Goal: Task Accomplishment & Management: Use online tool/utility

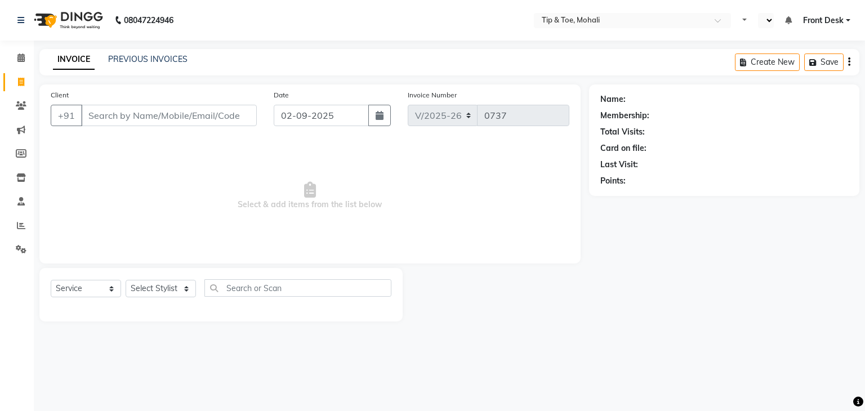
select select "5835"
select select "service"
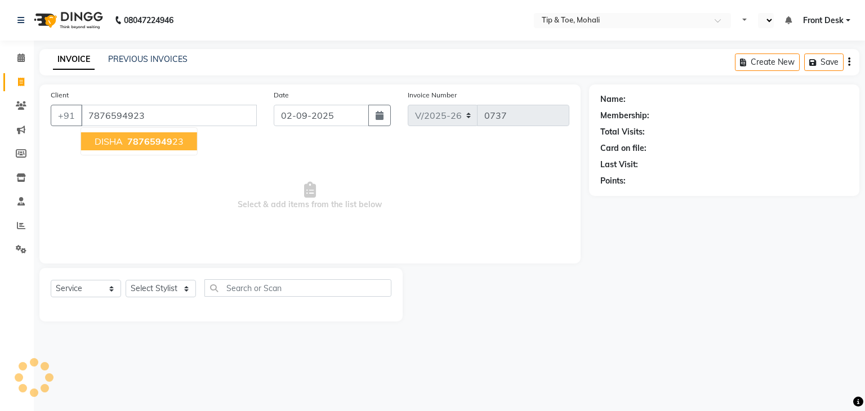
type input "7876594923"
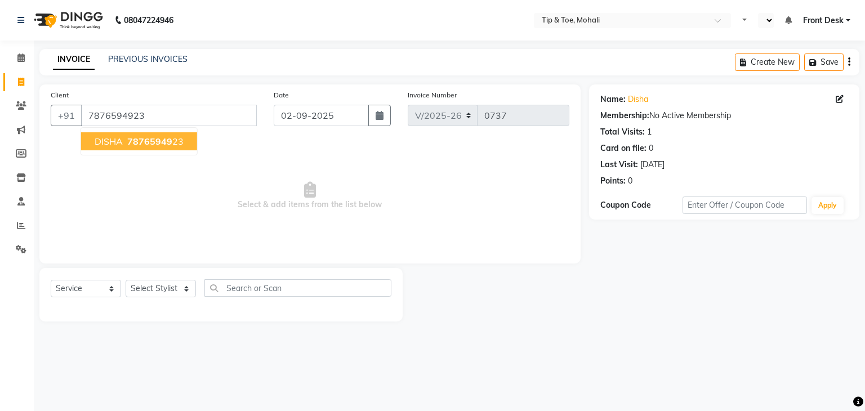
click at [177, 145] on ngb-highlight "78765949 23" at bounding box center [154, 141] width 59 height 11
click at [177, 145] on span "Select & add items from the list below" at bounding box center [310, 196] width 519 height 113
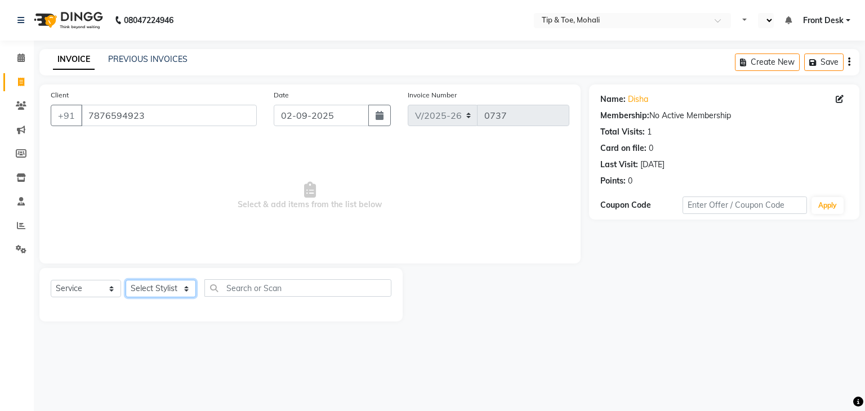
click at [152, 290] on select "Select Stylist Front Desk [PERSON_NAME] [PERSON_NAME] [DATE][PERSON_NAME] SACHI…" at bounding box center [161, 288] width 70 height 17
select select "90381"
click at [126, 281] on select "Select Stylist Front Desk [PERSON_NAME] [PERSON_NAME] [DATE][PERSON_NAME] SACHI…" at bounding box center [161, 288] width 70 height 17
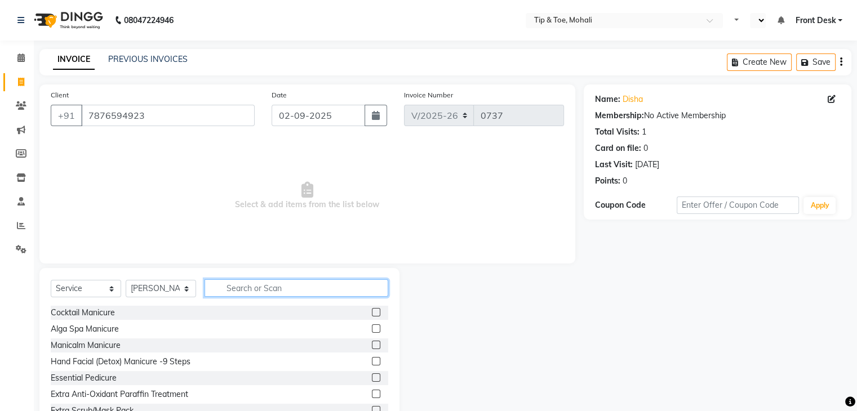
click at [241, 286] on input "text" at bounding box center [297, 287] width 184 height 17
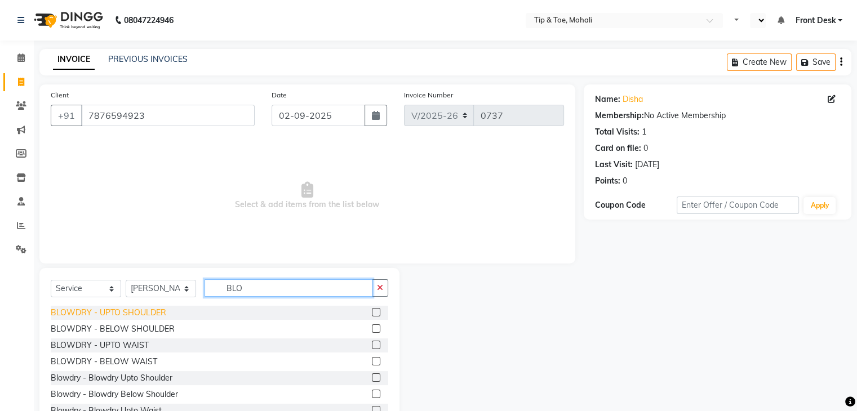
type input "BLO"
click at [104, 312] on div "BLOWDRY - UPTO SHOULDER" at bounding box center [108, 313] width 115 height 12
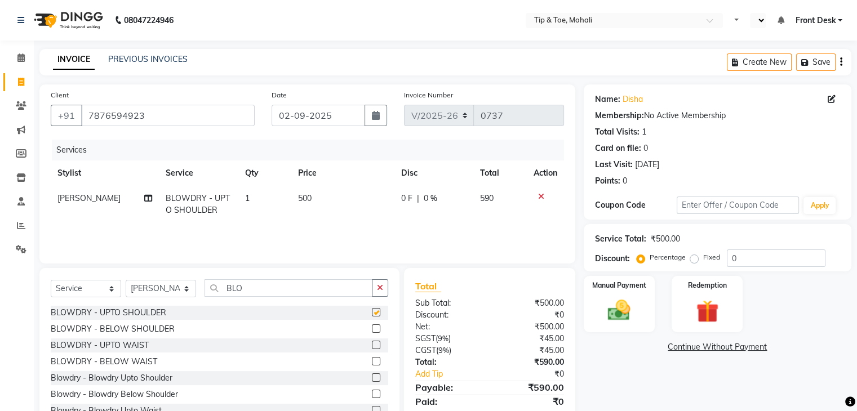
checkbox input "false"
click at [753, 262] on input "0" at bounding box center [776, 258] width 99 height 17
type input "15.254"
click at [622, 314] on img at bounding box center [619, 310] width 38 height 27
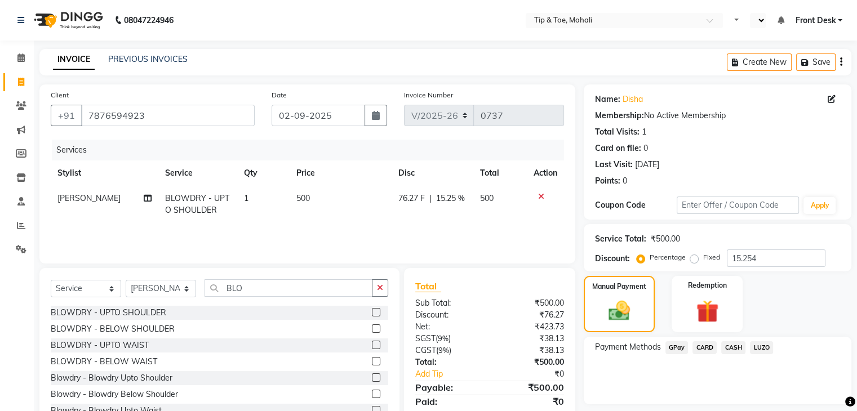
click at [734, 349] on span "CASH" at bounding box center [733, 347] width 24 height 13
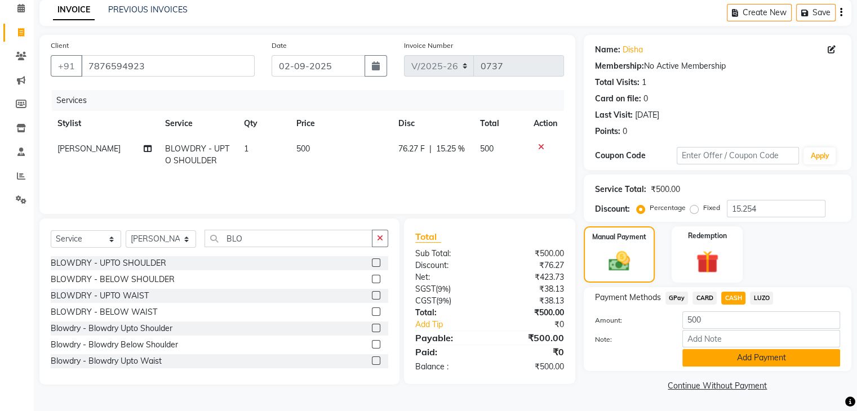
click at [732, 356] on button "Add Payment" at bounding box center [761, 357] width 158 height 17
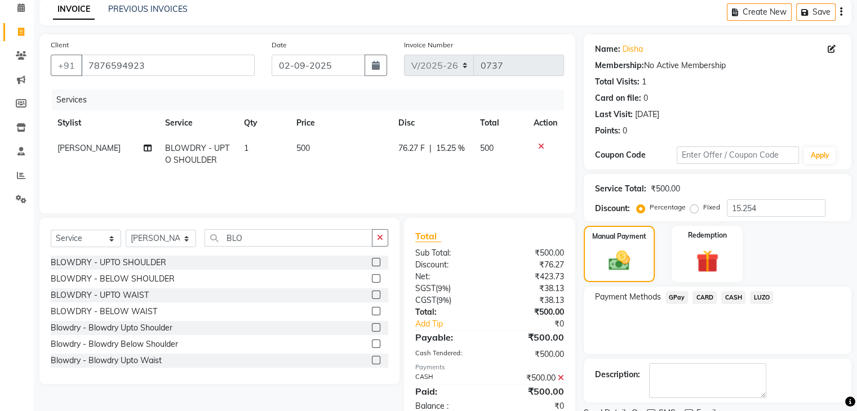
scroll to position [96, 0]
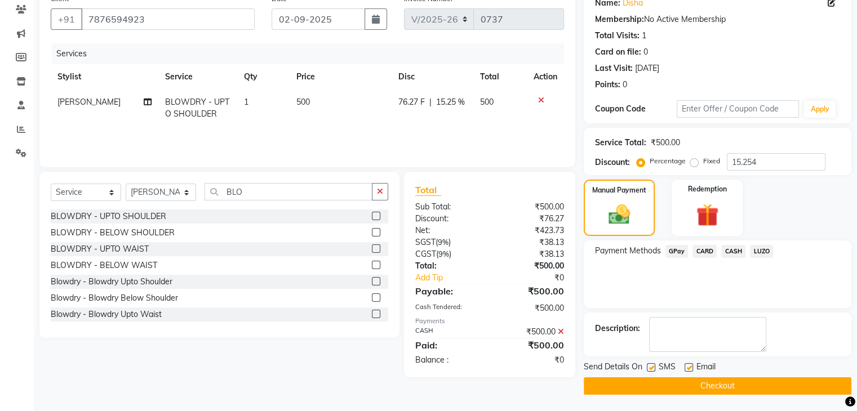
click at [717, 388] on button "Checkout" at bounding box center [718, 385] width 268 height 17
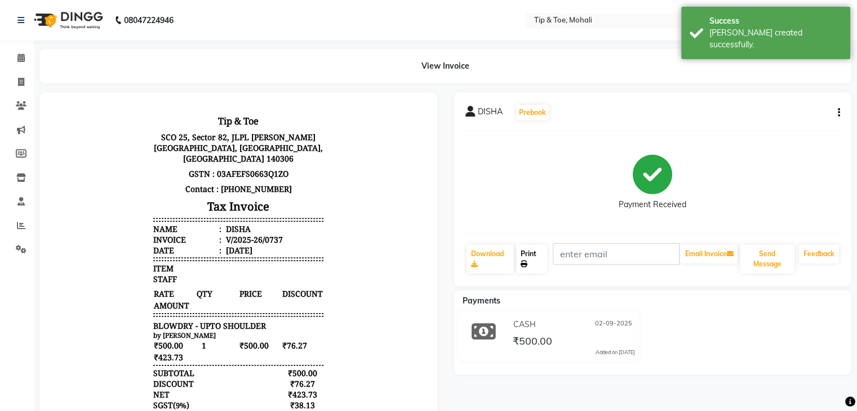
click at [527, 264] on icon at bounding box center [524, 264] width 7 height 7
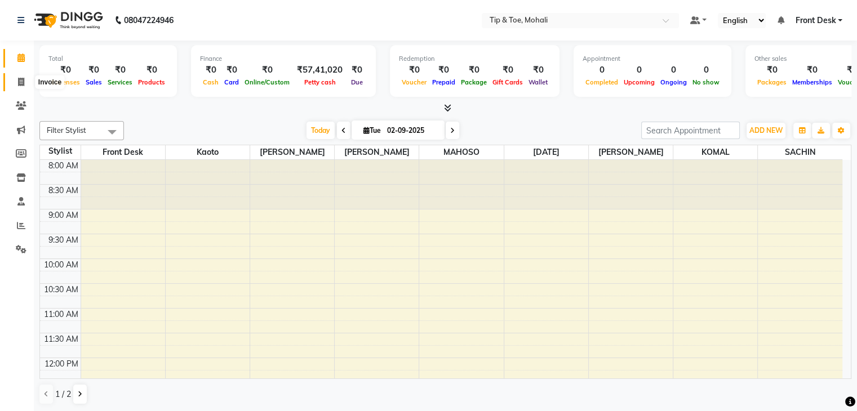
click at [18, 82] on icon at bounding box center [21, 82] width 6 height 8
select select "service"
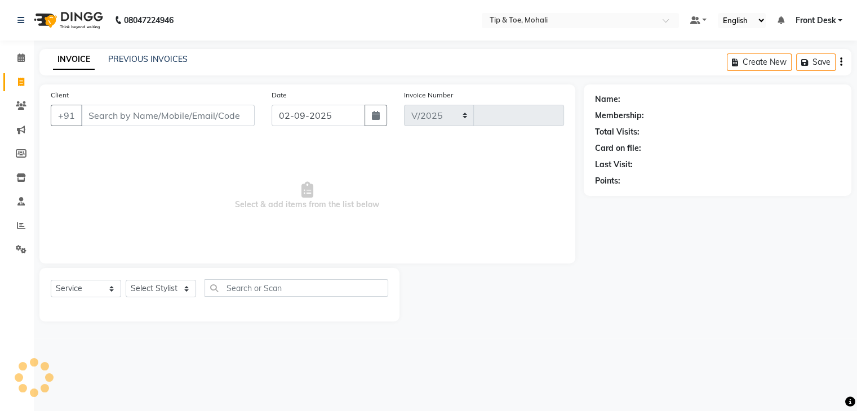
select select "5835"
type input "0738"
click at [119, 119] on input "Client" at bounding box center [169, 115] width 176 height 21
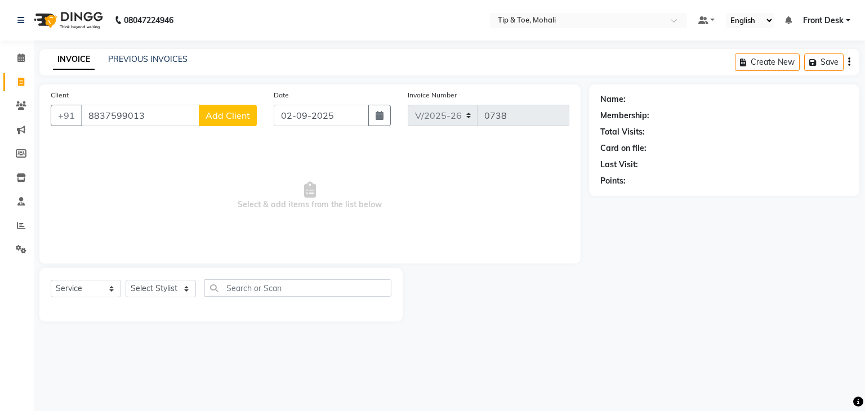
type input "8837599013"
click at [253, 112] on button "Add Client" at bounding box center [228, 115] width 58 height 21
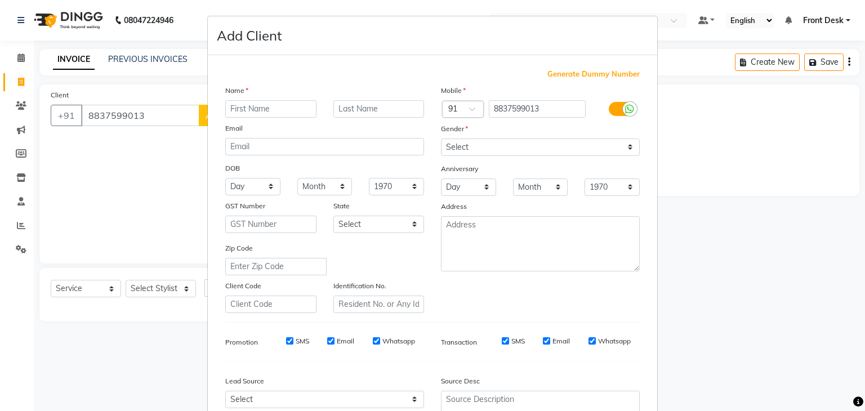
click at [274, 114] on input "text" at bounding box center [270, 108] width 91 height 17
type input "MANISHA"
click at [505, 152] on select "Select Male Female Other Prefer Not To Say" at bounding box center [540, 147] width 199 height 17
select select "female"
click at [441, 139] on select "Select Male Female Other Prefer Not To Say" at bounding box center [540, 147] width 199 height 17
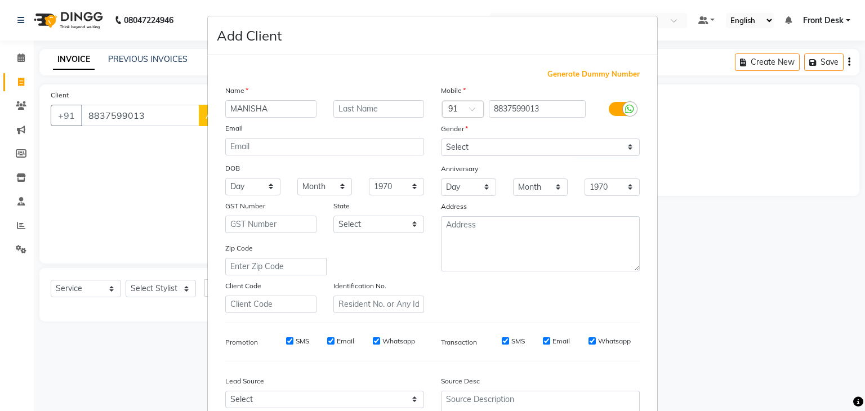
click at [286, 343] on input "SMS" at bounding box center [289, 340] width 7 height 7
checkbox input "false"
click at [327, 345] on input "Email" at bounding box center [330, 340] width 7 height 7
checkbox input "false"
click at [503, 344] on input "SMS" at bounding box center [505, 340] width 7 height 7
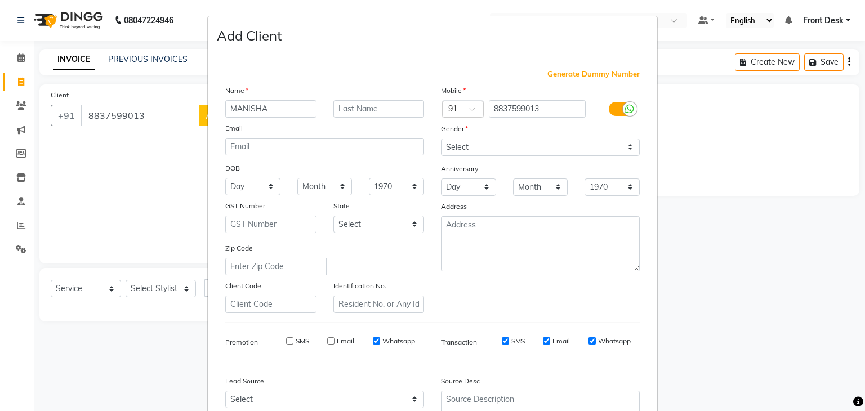
checkbox input "false"
click at [545, 345] on input "Email" at bounding box center [546, 340] width 7 height 7
checkbox input "false"
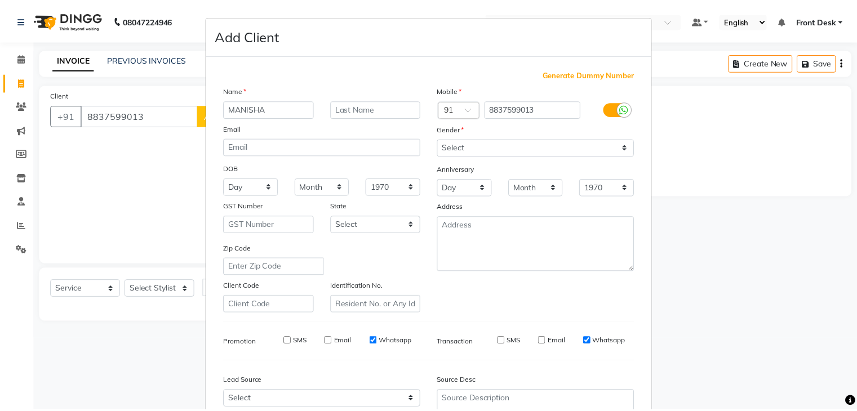
scroll to position [114, 0]
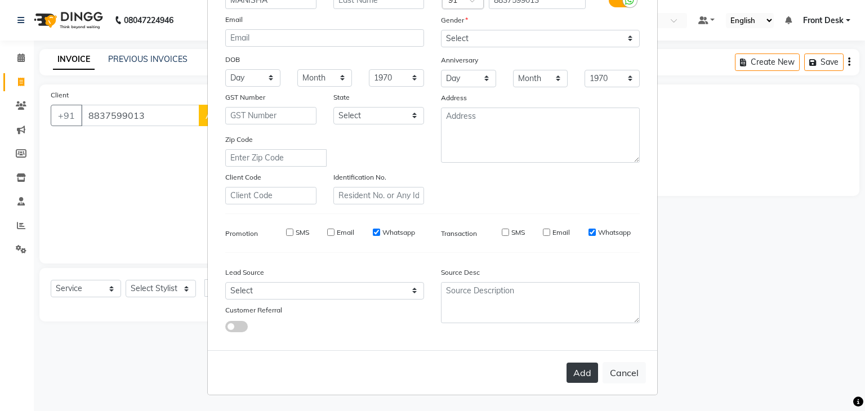
click at [577, 370] on button "Add" at bounding box center [583, 373] width 32 height 20
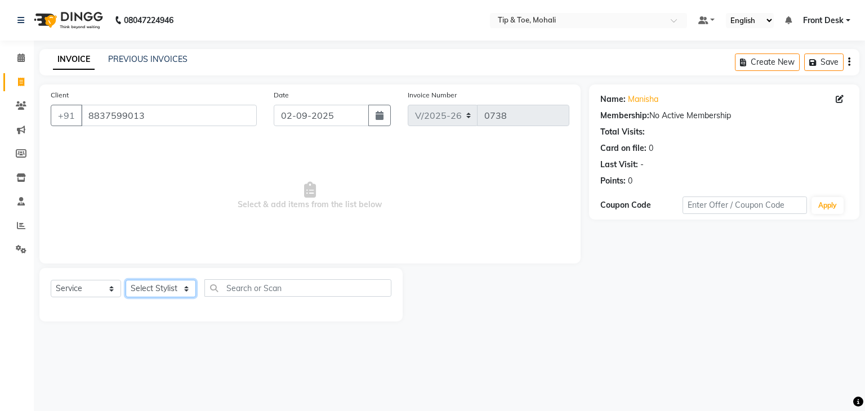
click at [144, 290] on select "Select Stylist Front Desk [PERSON_NAME] [PERSON_NAME] [DATE][PERSON_NAME] SACHI…" at bounding box center [161, 288] width 70 height 17
select select "62242"
click at [126, 281] on select "Select Stylist Front Desk [PERSON_NAME] [PERSON_NAME] [DATE][PERSON_NAME] SACHI…" at bounding box center [161, 288] width 70 height 17
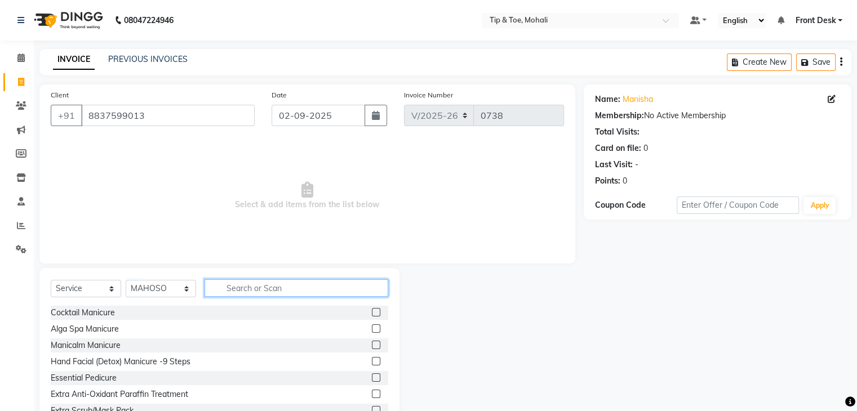
click at [256, 282] on input "text" at bounding box center [297, 287] width 184 height 17
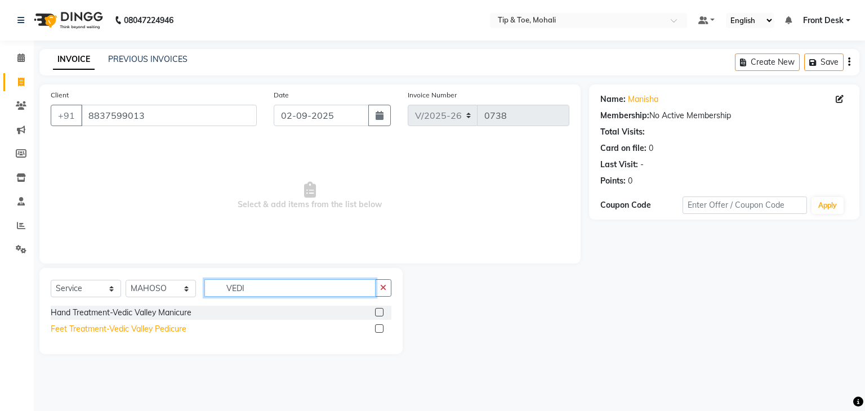
type input "VEDI"
click at [179, 329] on div "Feet Treatment-Vedic Valley Pedicure" at bounding box center [119, 329] width 136 height 12
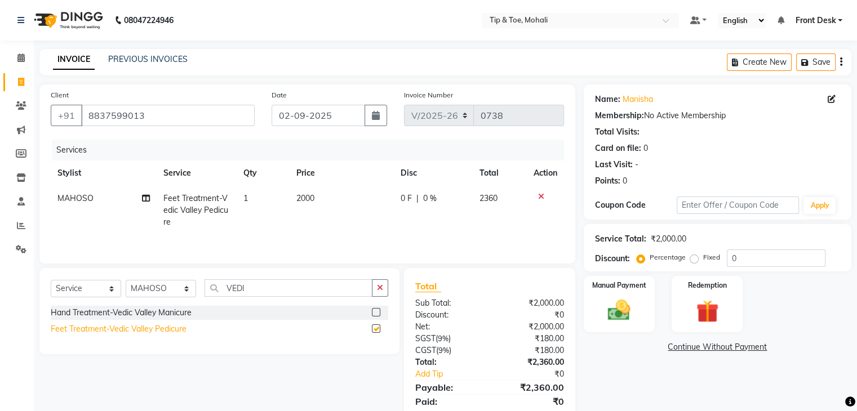
checkbox input "false"
click at [177, 293] on select "Select Stylist Front Desk [PERSON_NAME] [PERSON_NAME] [DATE][PERSON_NAME] SACHI…" at bounding box center [161, 288] width 70 height 17
select select "40702"
click at [126, 281] on select "Select Stylist Front Desk [PERSON_NAME] [PERSON_NAME] [DATE][PERSON_NAME] SACHI…" at bounding box center [161, 288] width 70 height 17
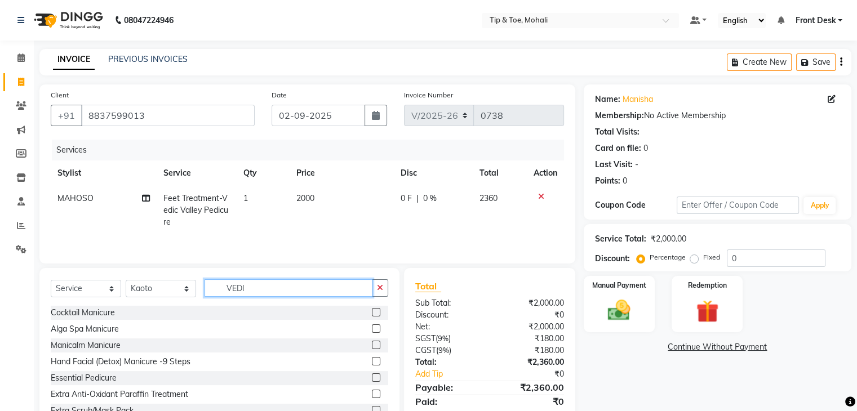
click at [265, 293] on input "VEDI" at bounding box center [289, 287] width 168 height 17
type input "V"
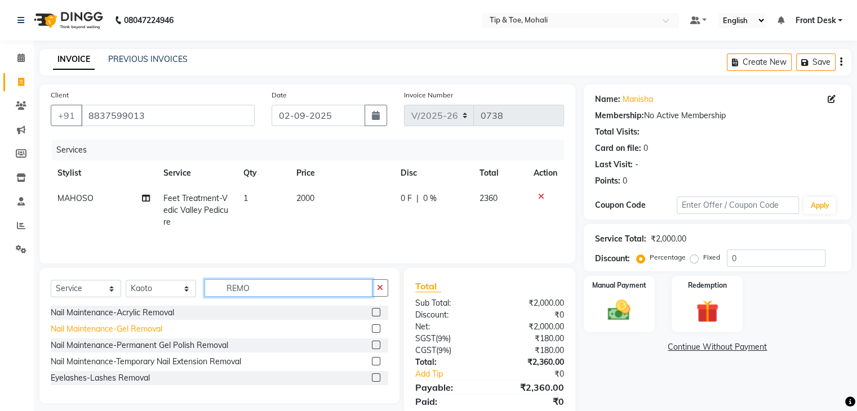
type input "REMO"
click at [140, 331] on div "Nail Maintenance-Gel Removal" at bounding box center [107, 329] width 112 height 12
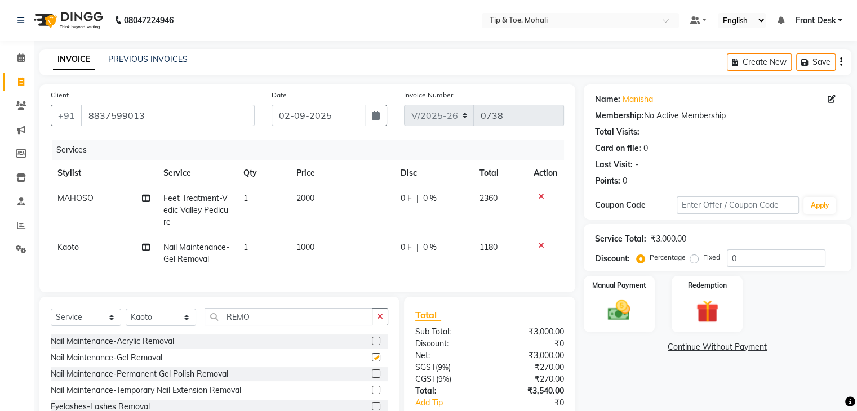
checkbox input "false"
click at [327, 246] on td "1000" at bounding box center [342, 253] width 104 height 37
select select "40702"
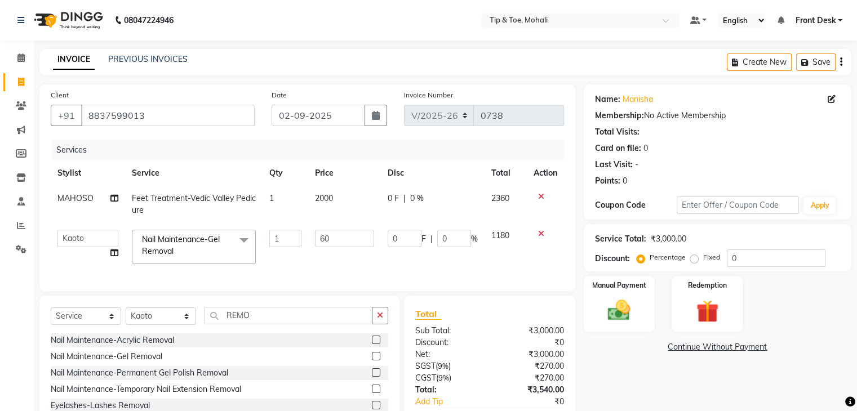
type input "600"
click at [345, 197] on td "2000" at bounding box center [344, 204] width 73 height 37
select select "62242"
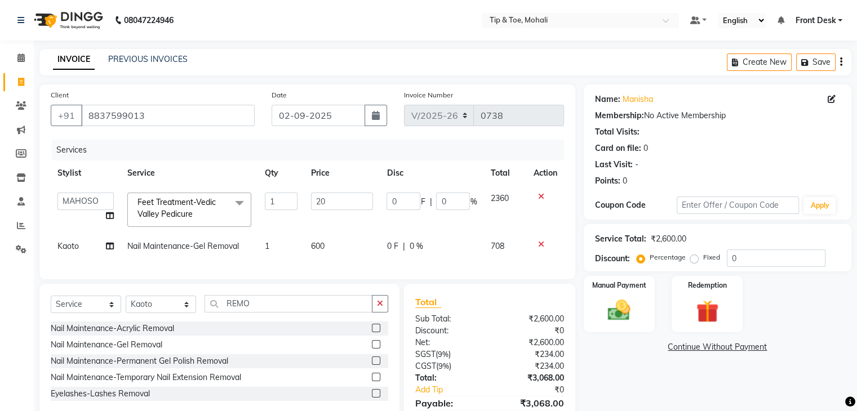
type input "2"
type input "1000"
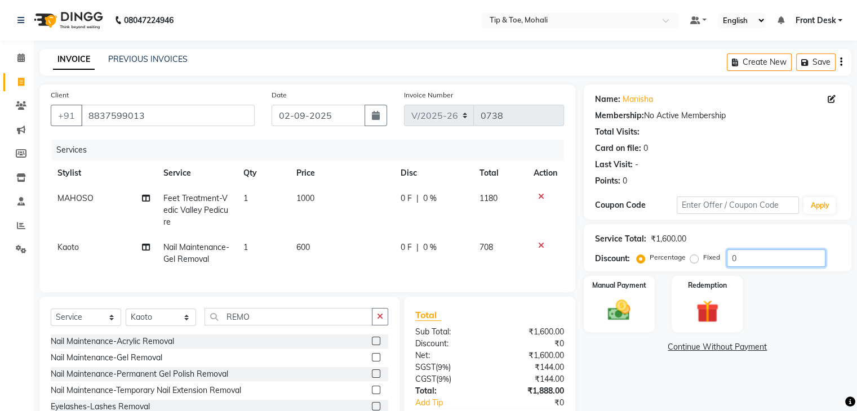
click at [748, 255] on input "0" at bounding box center [776, 258] width 99 height 17
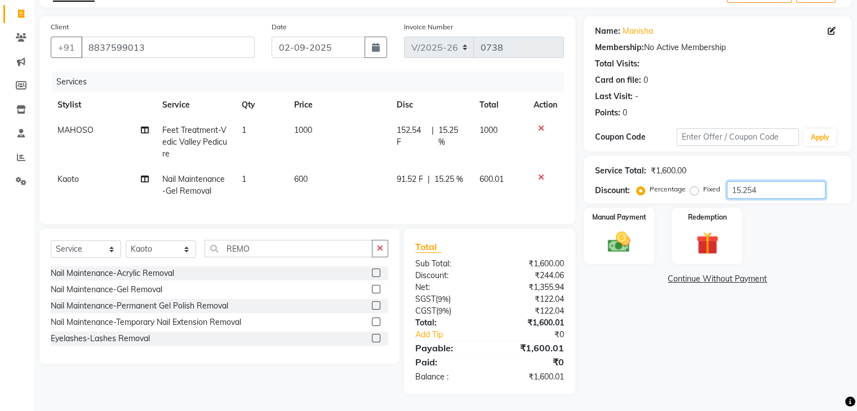
scroll to position [72, 0]
type input "15.254"
click at [614, 229] on img at bounding box center [619, 242] width 38 height 27
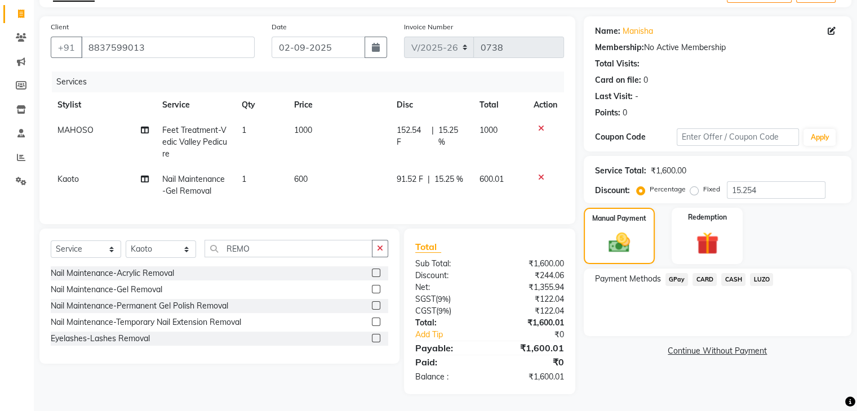
click at [672, 278] on span "GPay" at bounding box center [676, 279] width 23 height 13
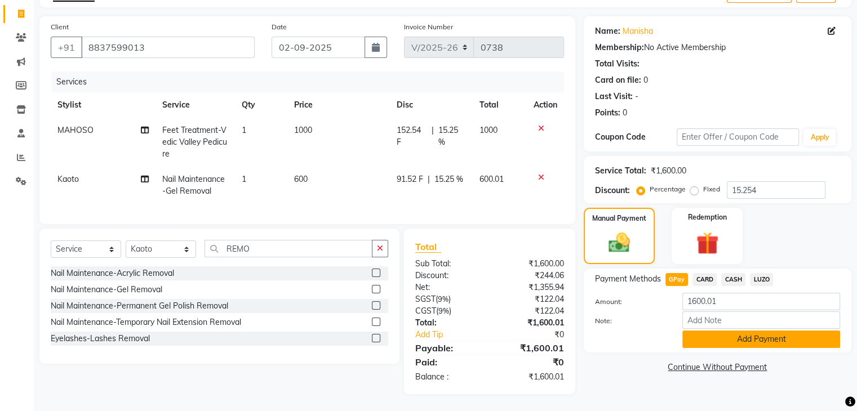
click at [722, 338] on button "Add Payment" at bounding box center [761, 339] width 158 height 17
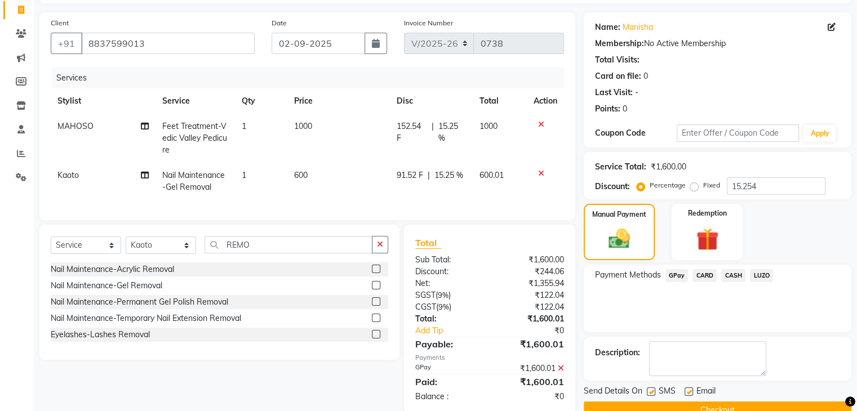
scroll to position [101, 0]
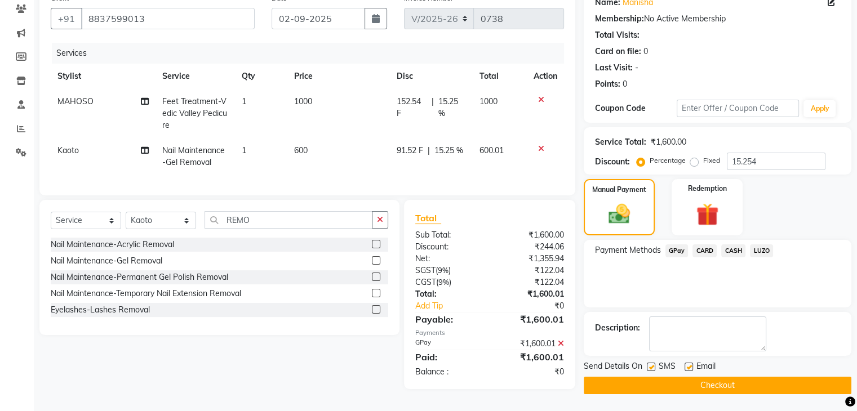
click at [672, 381] on button "Checkout" at bounding box center [718, 385] width 268 height 17
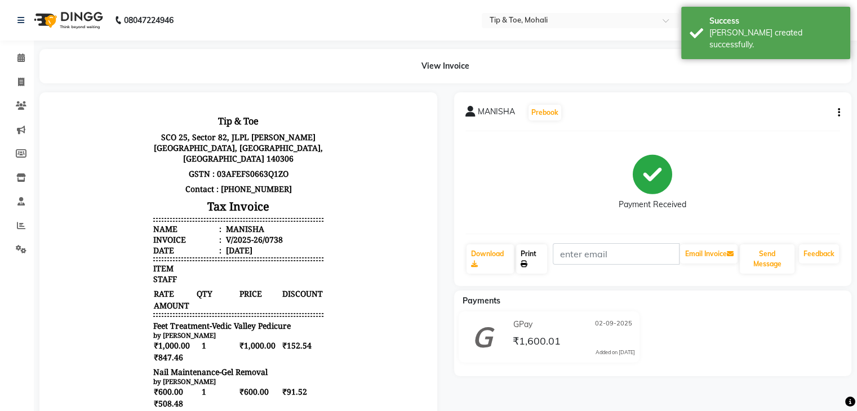
click at [539, 257] on link "Print" at bounding box center [531, 259] width 31 height 29
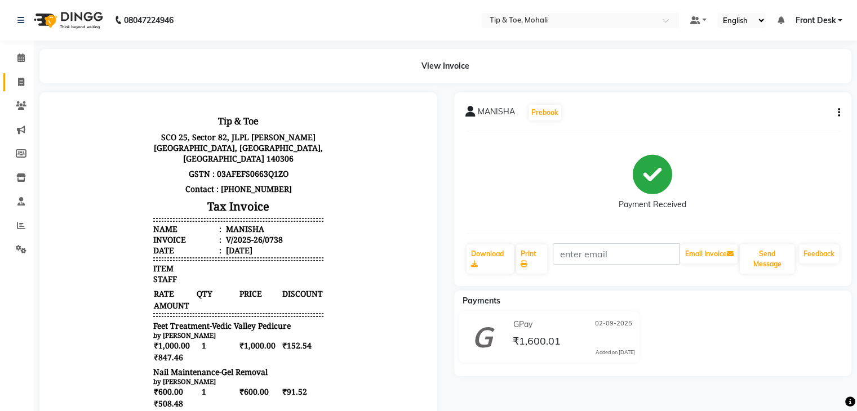
click at [20, 88] on link "Invoice" at bounding box center [16, 82] width 27 height 19
select select "service"
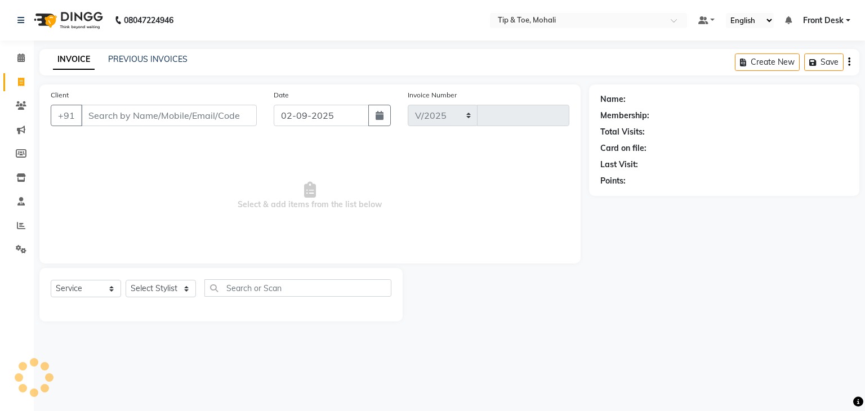
select select "5835"
type input "0739"
